Goal: Find specific page/section: Find specific page/section

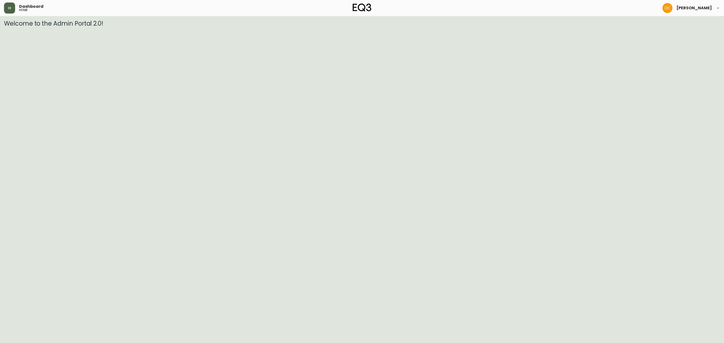
click at [11, 11] on button "button" at bounding box center [9, 8] width 11 height 11
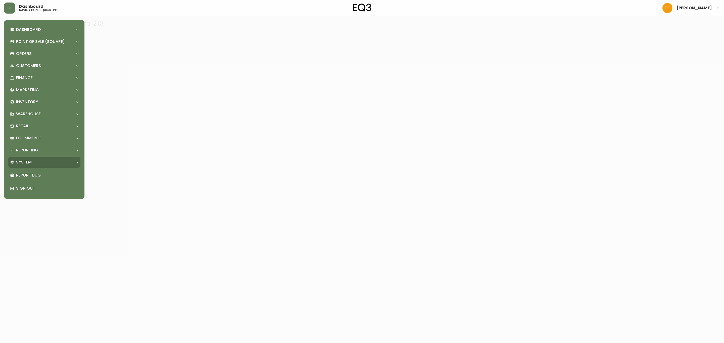
click at [41, 168] on div "System" at bounding box center [44, 162] width 72 height 11
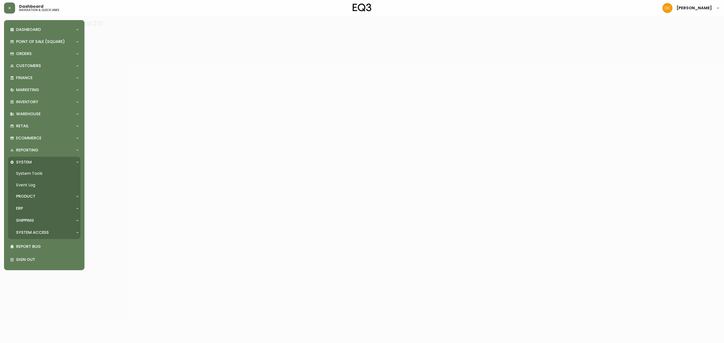
click at [42, 192] on div "Product" at bounding box center [44, 196] width 72 height 11
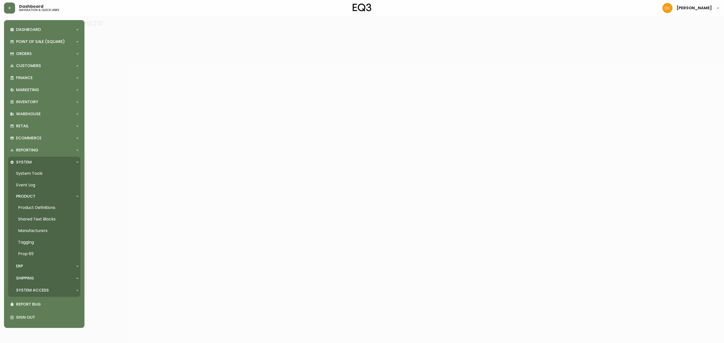
click at [42, 207] on link "Product Definitions" at bounding box center [44, 208] width 72 height 12
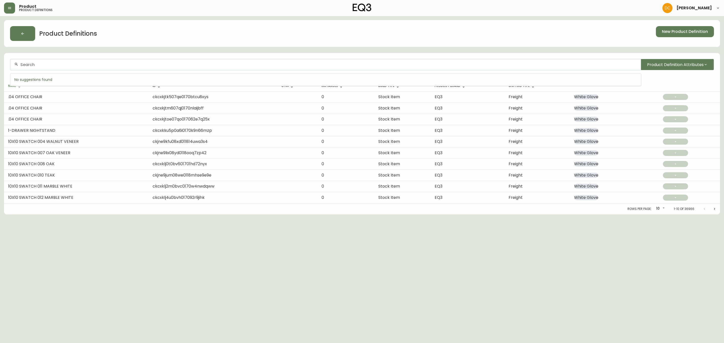
click at [152, 64] on input "text" at bounding box center [328, 64] width 616 height 5
